Goal: Information Seeking & Learning: Check status

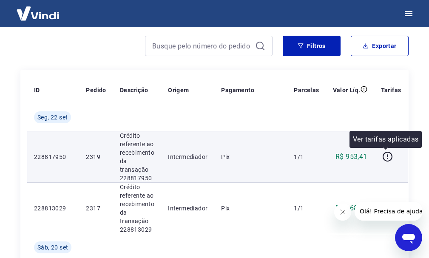
scroll to position [85, 0]
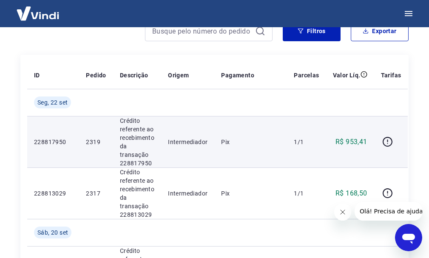
click at [271, 141] on p "Pix" at bounding box center [250, 142] width 59 height 9
drag, startPoint x: 191, startPoint y: 144, endPoint x: 119, endPoint y: 142, distance: 71.9
click at [190, 144] on p "Intermediador" at bounding box center [188, 142] width 40 height 9
click at [106, 140] on p "2319" at bounding box center [96, 142] width 20 height 9
click at [98, 141] on p "2319" at bounding box center [96, 142] width 20 height 9
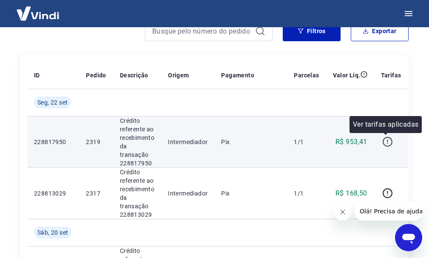
click at [388, 143] on icon "button" at bounding box center [388, 142] width 11 height 11
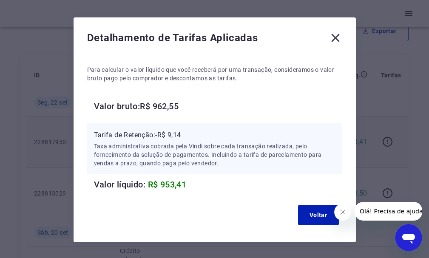
scroll to position [43, 0]
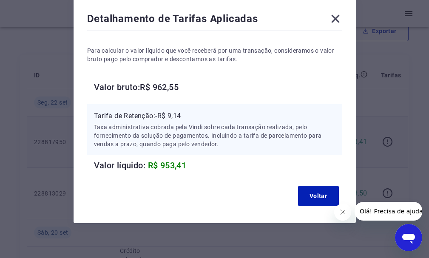
click at [336, 14] on icon at bounding box center [336, 19] width 14 height 14
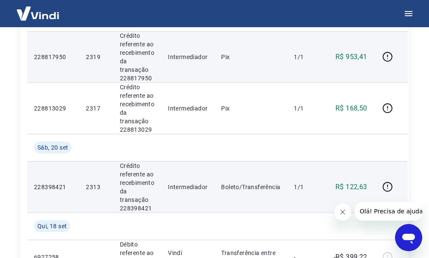
scroll to position [0, 0]
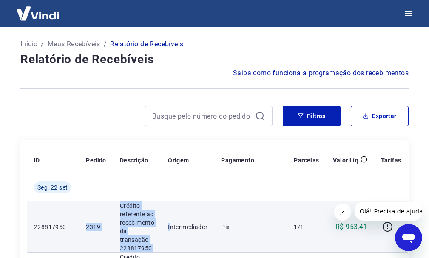
drag, startPoint x: 81, startPoint y: 222, endPoint x: 176, endPoint y: 220, distance: 94.9
click at [175, 220] on tr "228817950 2319 Crédito referente ao recebimento da transação 228817950 Intermed…" at bounding box center [217, 226] width 381 height 51
click at [176, 220] on td "Intermediador" at bounding box center [187, 226] width 53 height 51
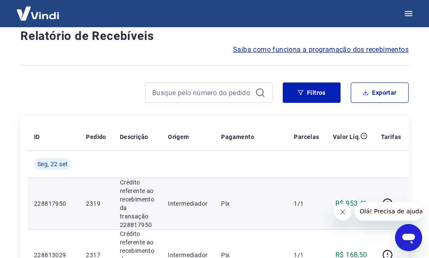
scroll to position [43, 0]
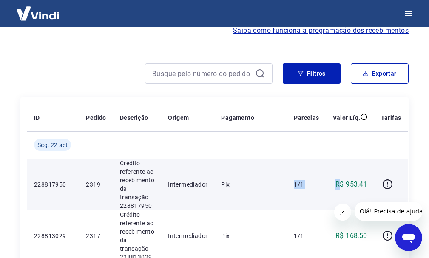
drag, startPoint x: 289, startPoint y: 168, endPoint x: 355, endPoint y: 180, distance: 67.4
click at [354, 180] on tr "228817950 2319 Crédito referente ao recebimento da transação 228817950 Intermed…" at bounding box center [217, 184] width 381 height 51
